Goal: Task Accomplishment & Management: Manage account settings

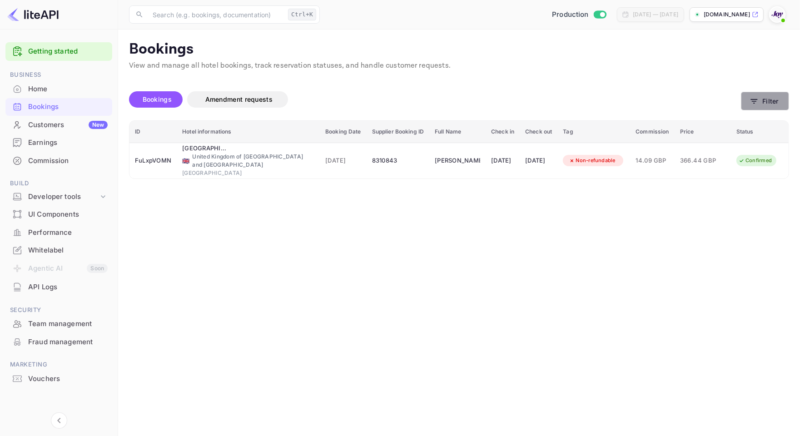
click at [746, 101] on button "Filter" at bounding box center [765, 101] width 48 height 19
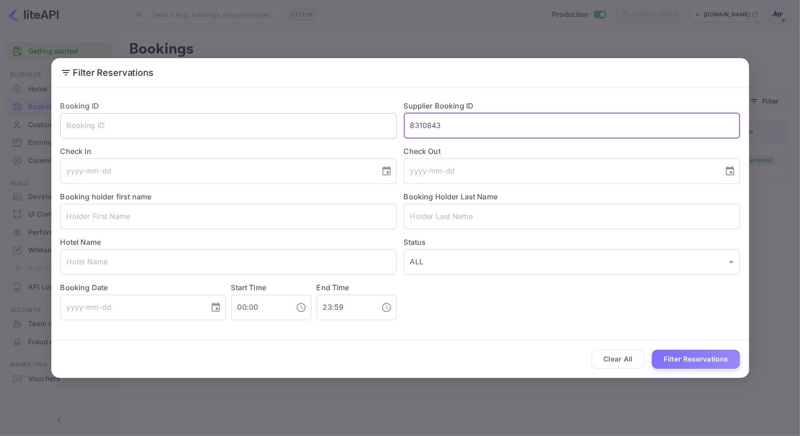
drag, startPoint x: 459, startPoint y: 130, endPoint x: 314, endPoint y: 129, distance: 144.4
click at [314, 129] on div "Booking ID ​ Supplier Booking ID 8310843 ​ Check In ​ Check Out ​ Booking holde…" at bounding box center [396, 206] width 687 height 227
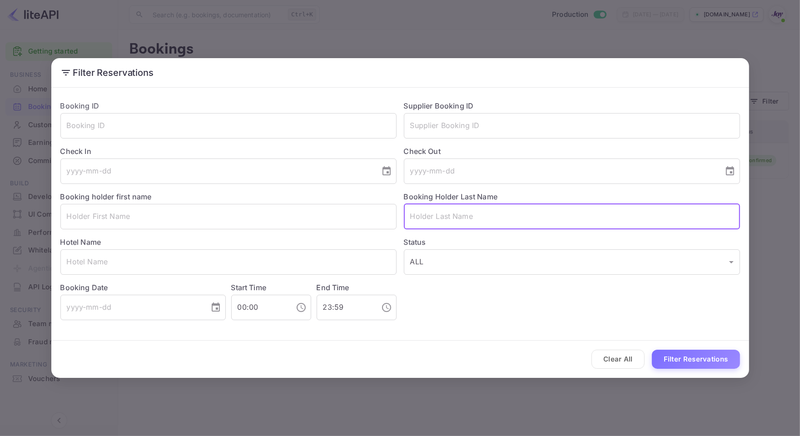
click at [462, 219] on input "text" at bounding box center [572, 216] width 336 height 25
paste input "Bacaltos"
type input "Bacaltos"
click at [721, 357] on button "Filter Reservations" at bounding box center [696, 360] width 88 height 20
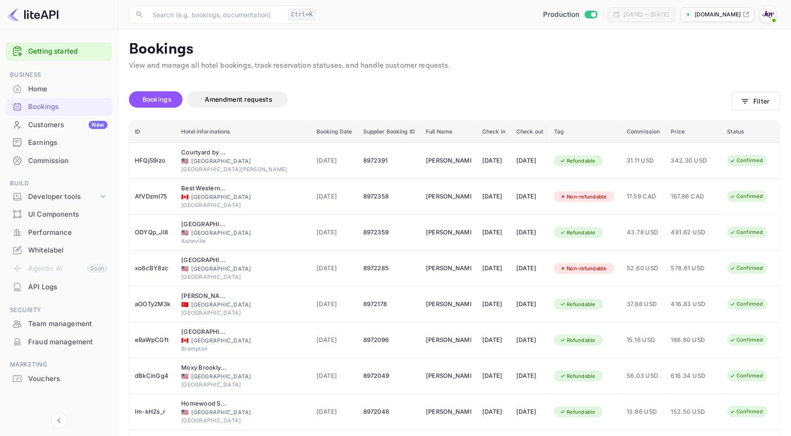
click at [785, 150] on main "Bookings View and manage all hotel bookings, track reservation statuses, and ha…" at bounding box center [454, 285] width 673 height 510
click at [750, 89] on div "Bookings Amendment requests Filter" at bounding box center [454, 101] width 651 height 38
click at [759, 107] on button "Filter" at bounding box center [756, 101] width 48 height 19
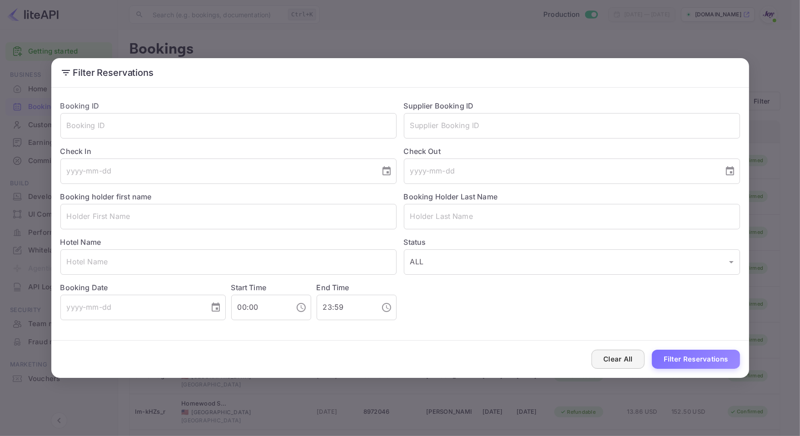
click at [621, 356] on button "Clear All" at bounding box center [617, 360] width 53 height 20
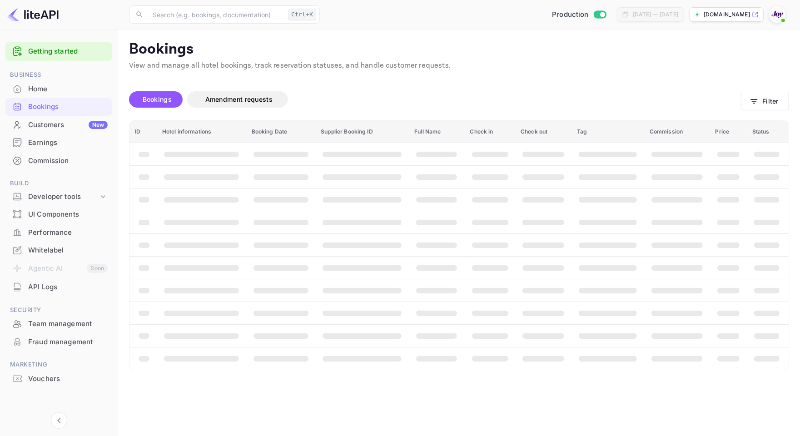
click at [751, 87] on div "Bookings Amendment requests Filter" at bounding box center [459, 101] width 660 height 38
click at [766, 102] on button "Filter" at bounding box center [765, 101] width 48 height 19
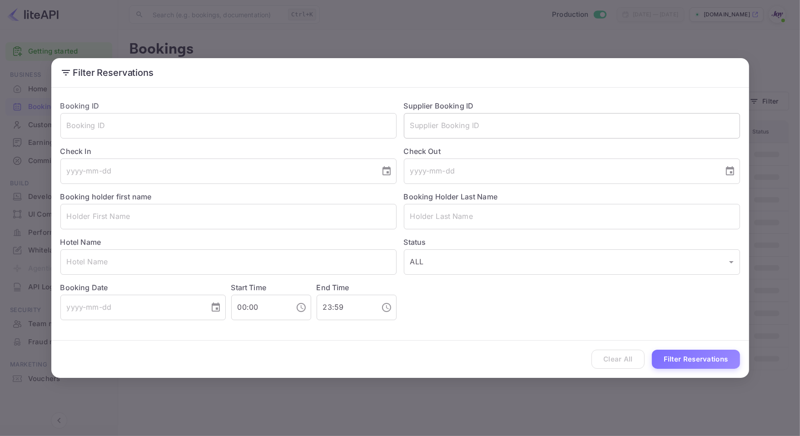
click at [499, 124] on input "text" at bounding box center [572, 125] width 336 height 25
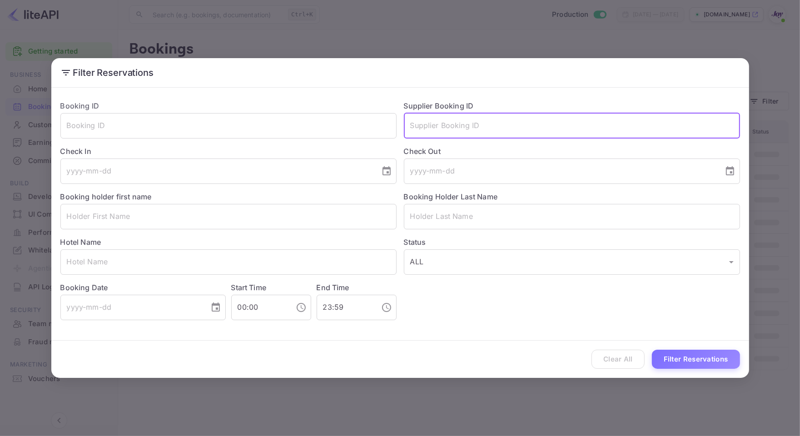
paste input "f148de3caf"
type input "f148de3caf"
drag, startPoint x: 466, startPoint y: 124, endPoint x: 343, endPoint y: 125, distance: 123.5
click at [343, 125] on div "Booking ID ​ Supplier Booking ID ​ Check In ​ Check Out ​ Booking holder first …" at bounding box center [396, 206] width 687 height 227
click at [216, 137] on input "text" at bounding box center [228, 125] width 336 height 25
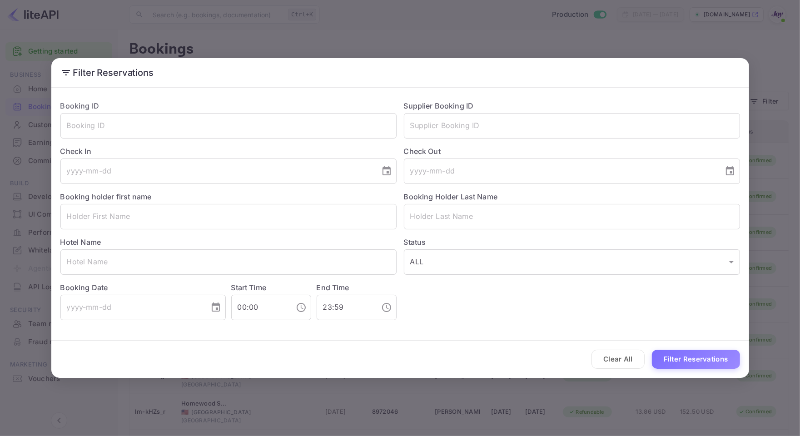
click at [799, 76] on div "Filter Reservations Booking ID ​ Supplier Booking ID ​ Check In ​ Check Out ​ B…" at bounding box center [400, 218] width 800 height 436
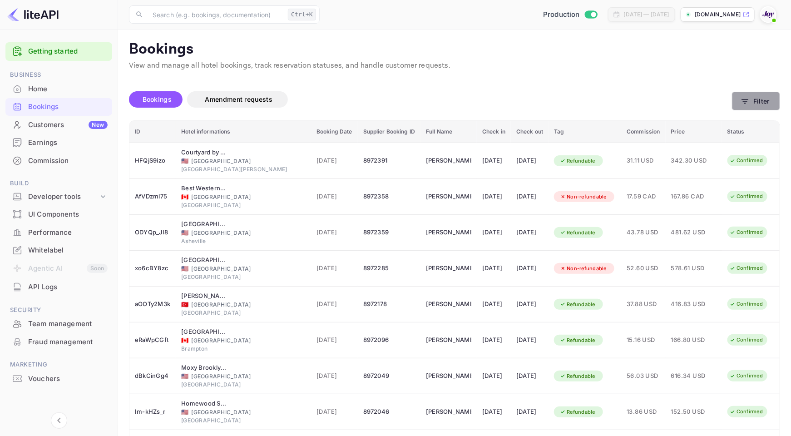
click at [748, 100] on icon "button" at bounding box center [745, 101] width 9 height 9
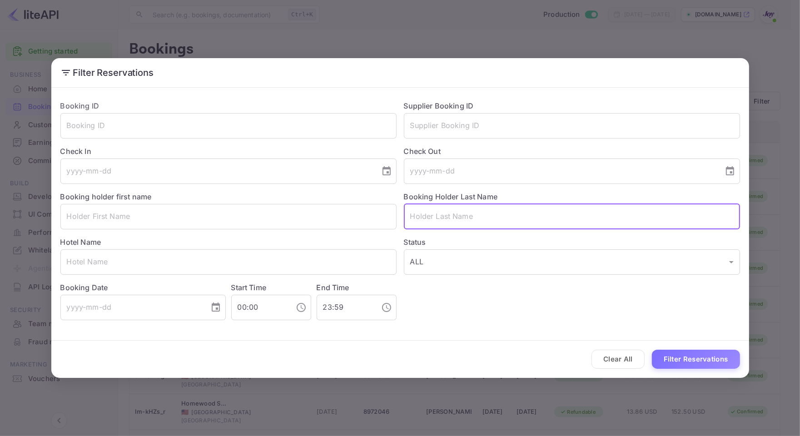
click at [428, 219] on input "text" at bounding box center [572, 216] width 336 height 25
paste input "Kamsari"
type input "Kamsari"
click at [691, 357] on button "Filter Reservations" at bounding box center [696, 360] width 88 height 20
drag, startPoint x: 488, startPoint y: 228, endPoint x: 323, endPoint y: 223, distance: 165.3
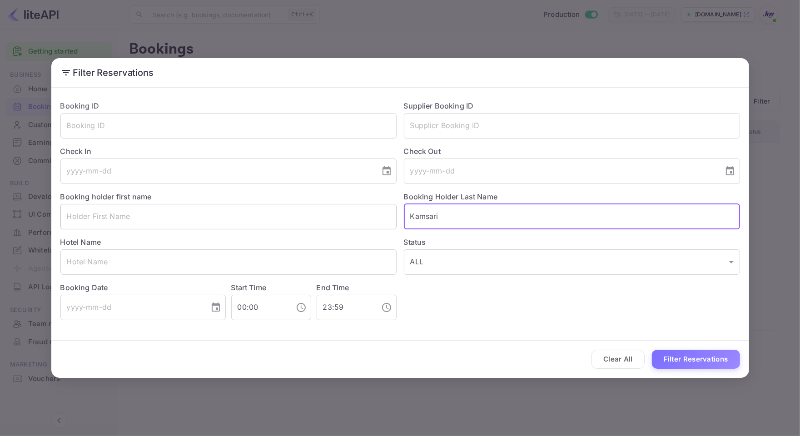
click at [323, 223] on div "Booking ID ​ Supplier Booking ID ​ Check In ​ Check Out ​ Booking holder first …" at bounding box center [396, 206] width 687 height 227
click at [107, 260] on input "text" at bounding box center [228, 261] width 336 height 25
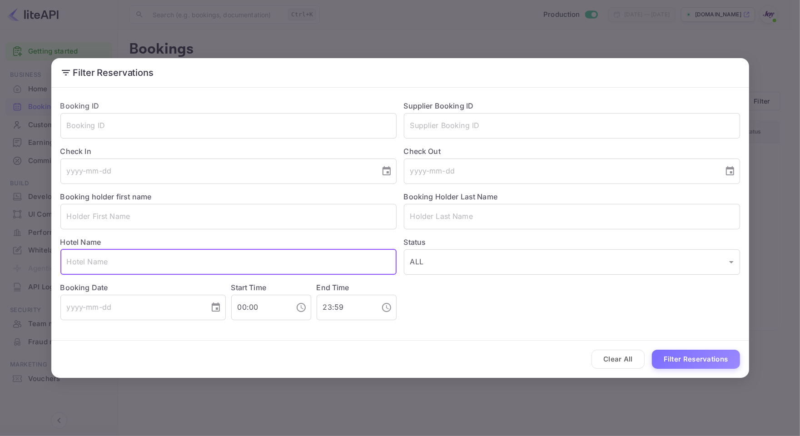
paste input "Novotel İstanbul Bosphorus"
type input "Novotel İstanbul Bosphorus"
click at [692, 356] on button "Filter Reservations" at bounding box center [696, 360] width 88 height 20
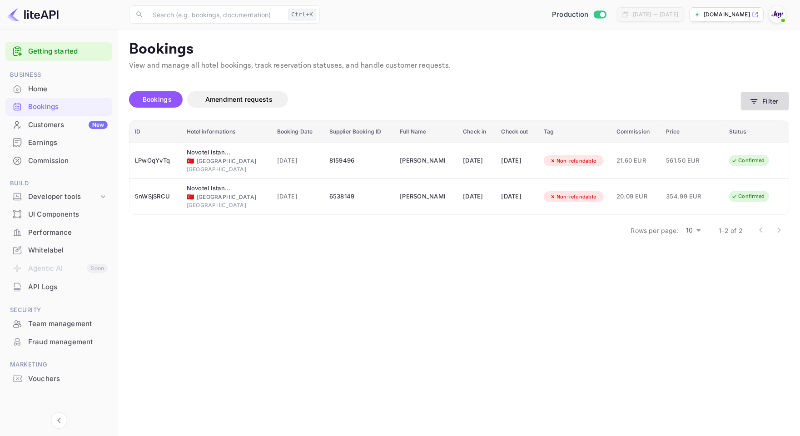
click at [766, 94] on button "Filter" at bounding box center [765, 101] width 48 height 19
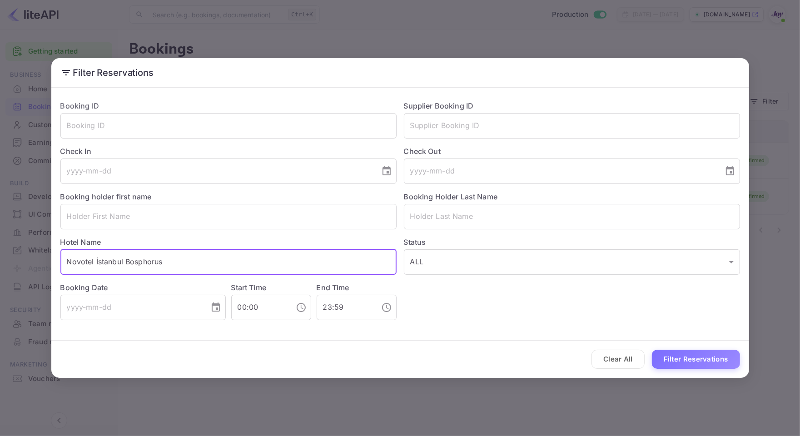
click at [109, 262] on input "Novotel İstanbul Bosphorus" at bounding box center [228, 261] width 336 height 25
type input "Novotel Bosphorus"
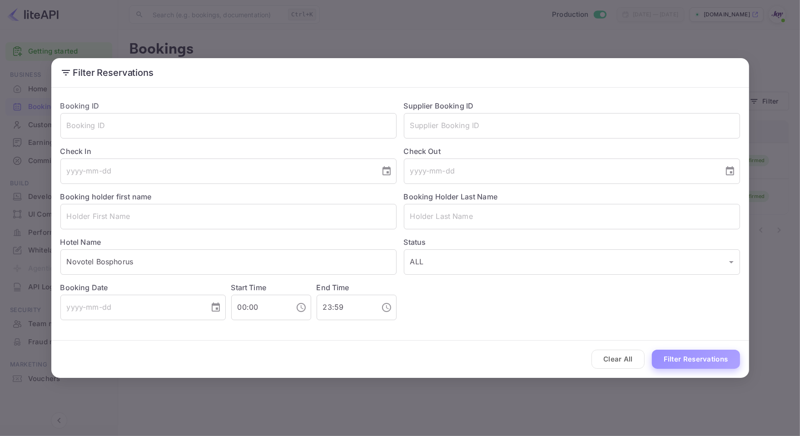
click at [678, 366] on button "Filter Reservations" at bounding box center [696, 360] width 88 height 20
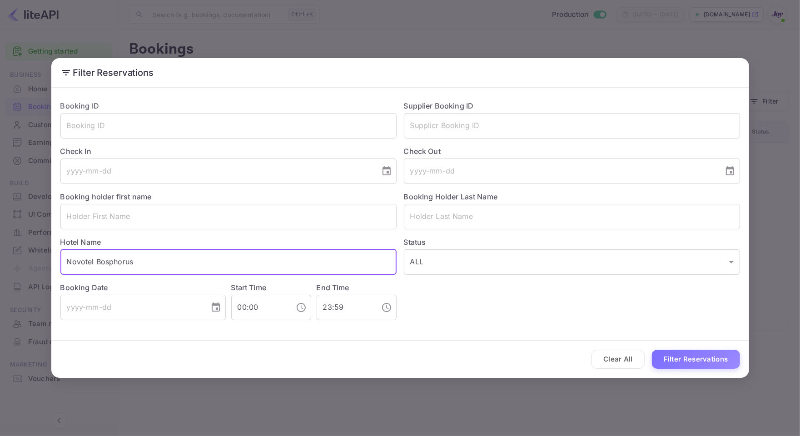
drag, startPoint x: 153, startPoint y: 263, endPoint x: -2, endPoint y: 249, distance: 155.5
click at [0, 249] on html "Getting started Business Home Bookings Customers New Earnings Commission Build …" at bounding box center [400, 218] width 800 height 436
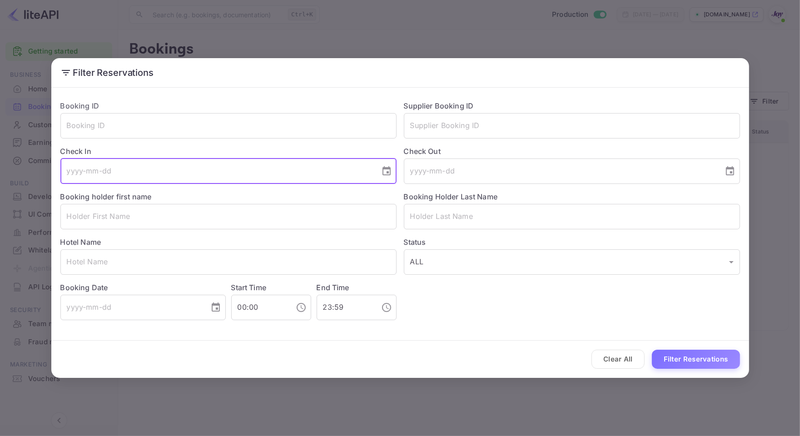
click at [224, 165] on input "tel" at bounding box center [216, 170] width 313 height 25
click at [390, 177] on button "Choose date" at bounding box center [386, 171] width 18 height 18
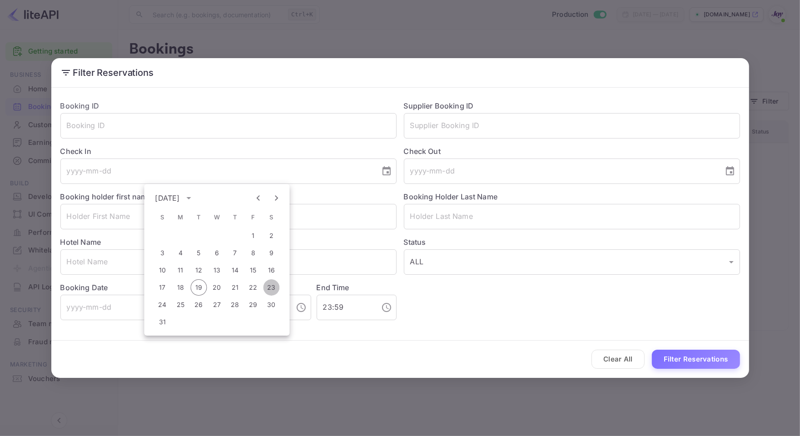
click at [268, 285] on button "23" at bounding box center [271, 287] width 16 height 16
type input "[DATE]"
click at [732, 173] on icon "Choose date" at bounding box center [729, 171] width 11 height 11
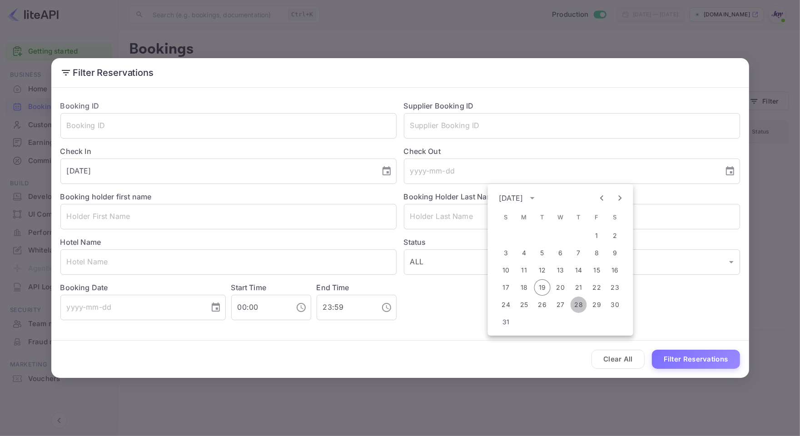
click at [579, 304] on button "28" at bounding box center [578, 304] width 16 height 16
type input "[DATE]"
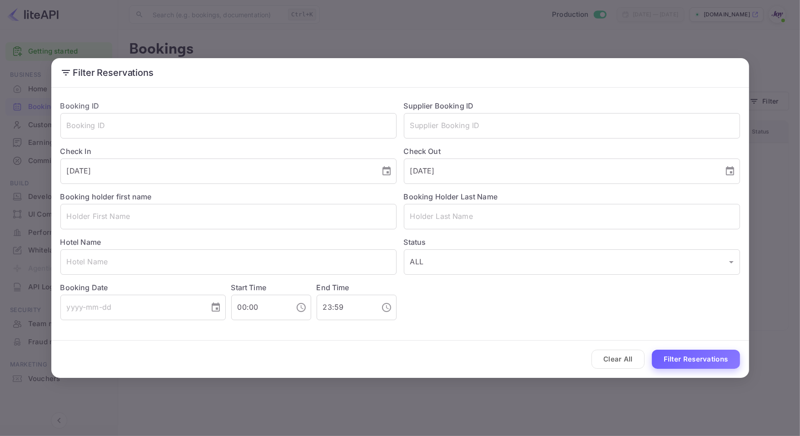
click at [690, 363] on button "Filter Reservations" at bounding box center [696, 360] width 88 height 20
